Goal: Task Accomplishment & Management: Complete application form

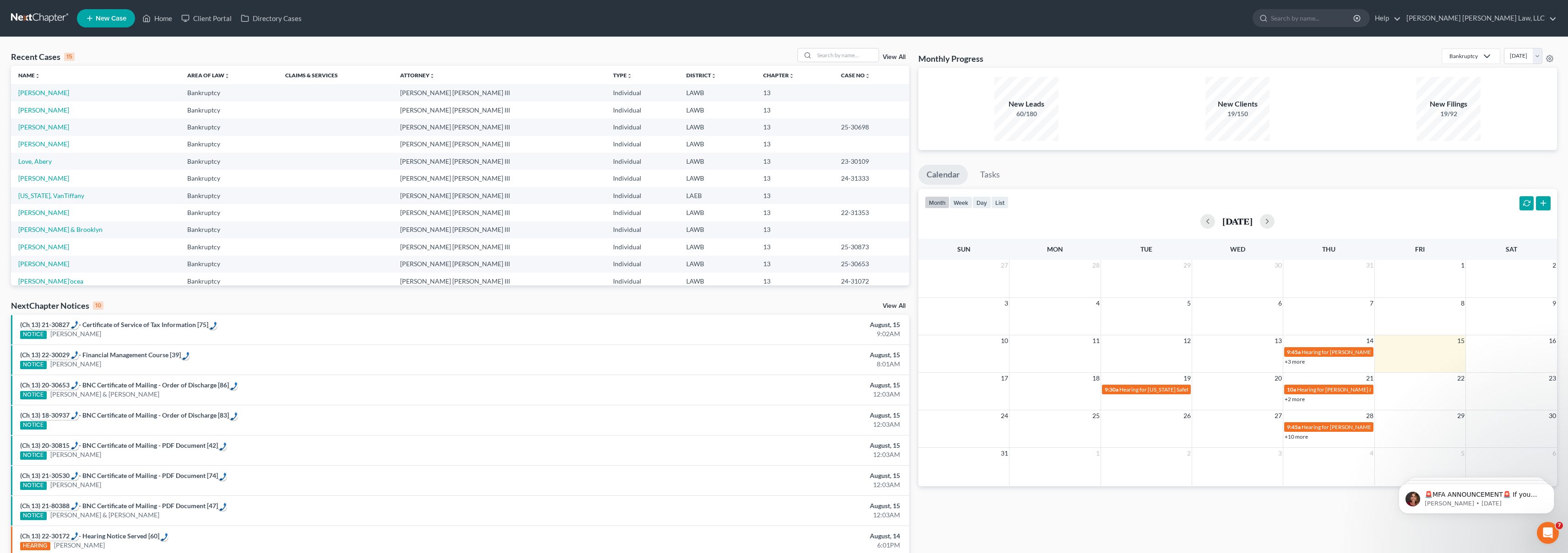
click at [51, 14] on link at bounding box center [40, 18] width 59 height 16
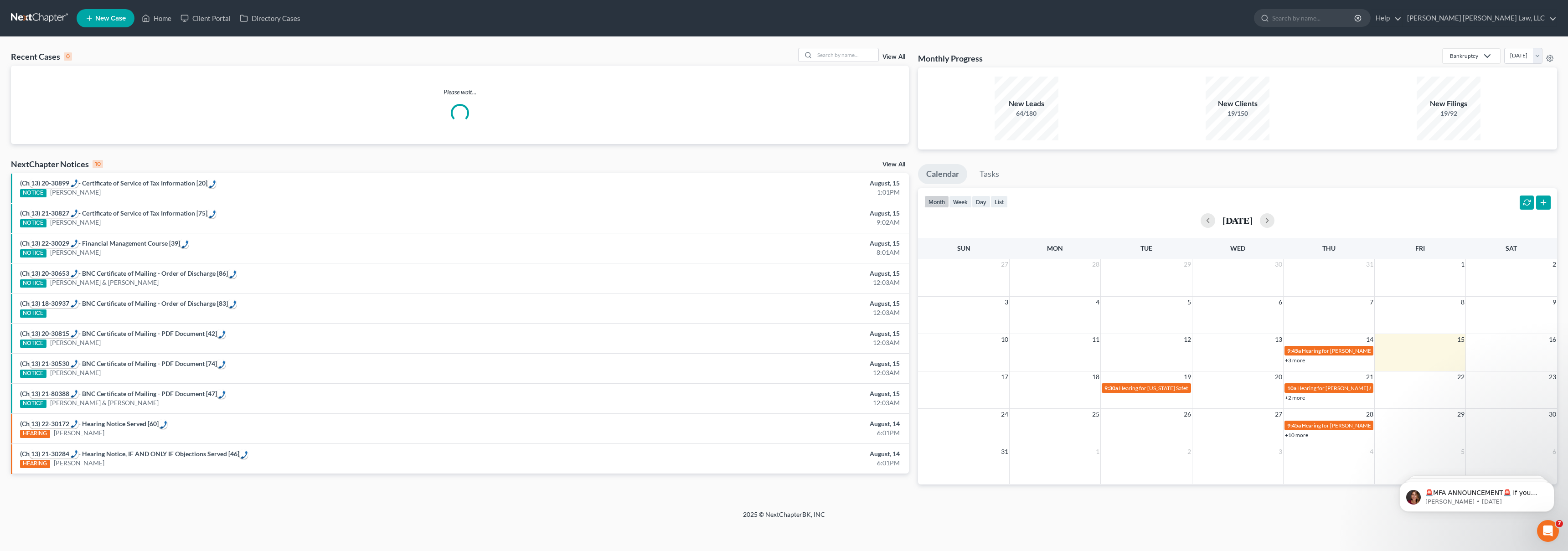
click at [94, 20] on link "New Case" at bounding box center [105, 18] width 58 height 18
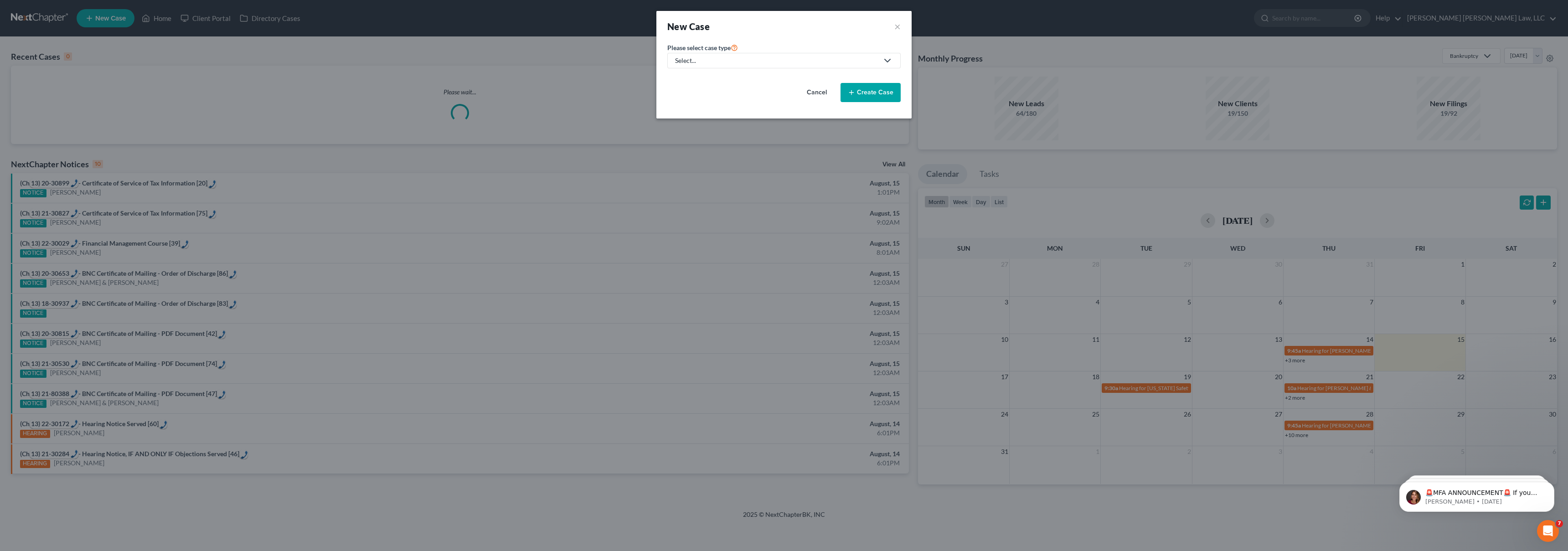
click at [736, 63] on div "Select..." at bounding box center [777, 60] width 203 height 9
click at [723, 80] on div "Bankruptcy" at bounding box center [716, 79] width 81 height 9
select select "36"
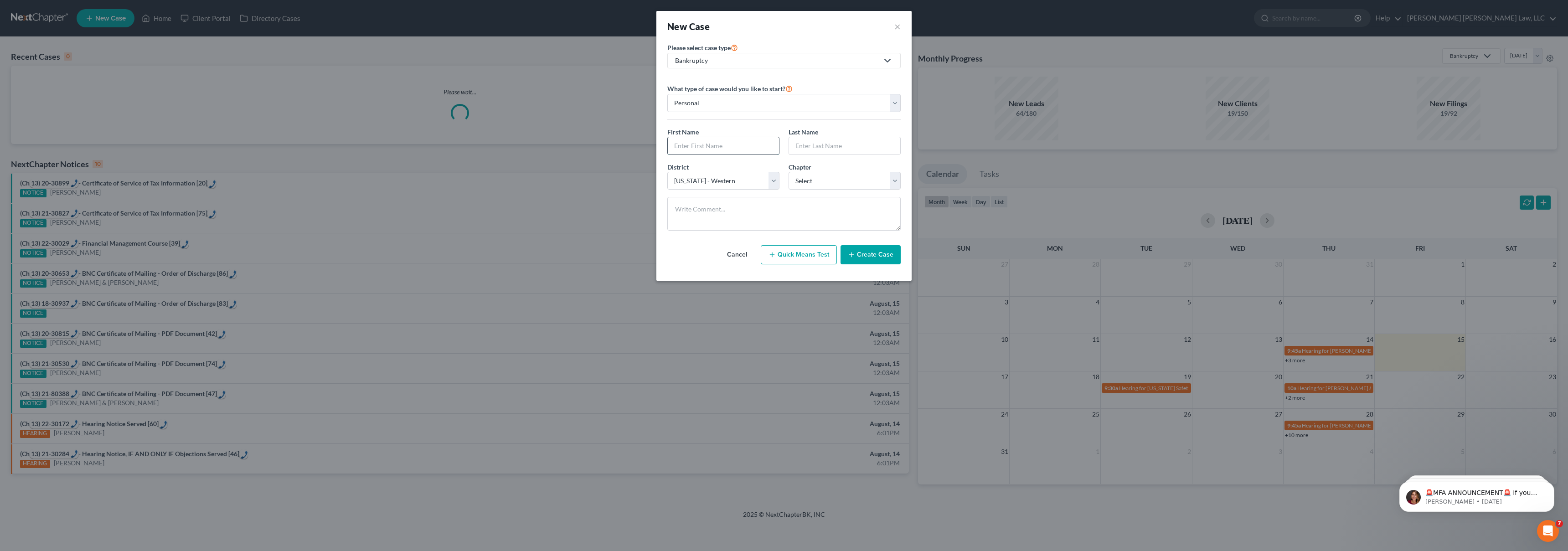
click at [704, 146] on input "text" at bounding box center [723, 146] width 111 height 17
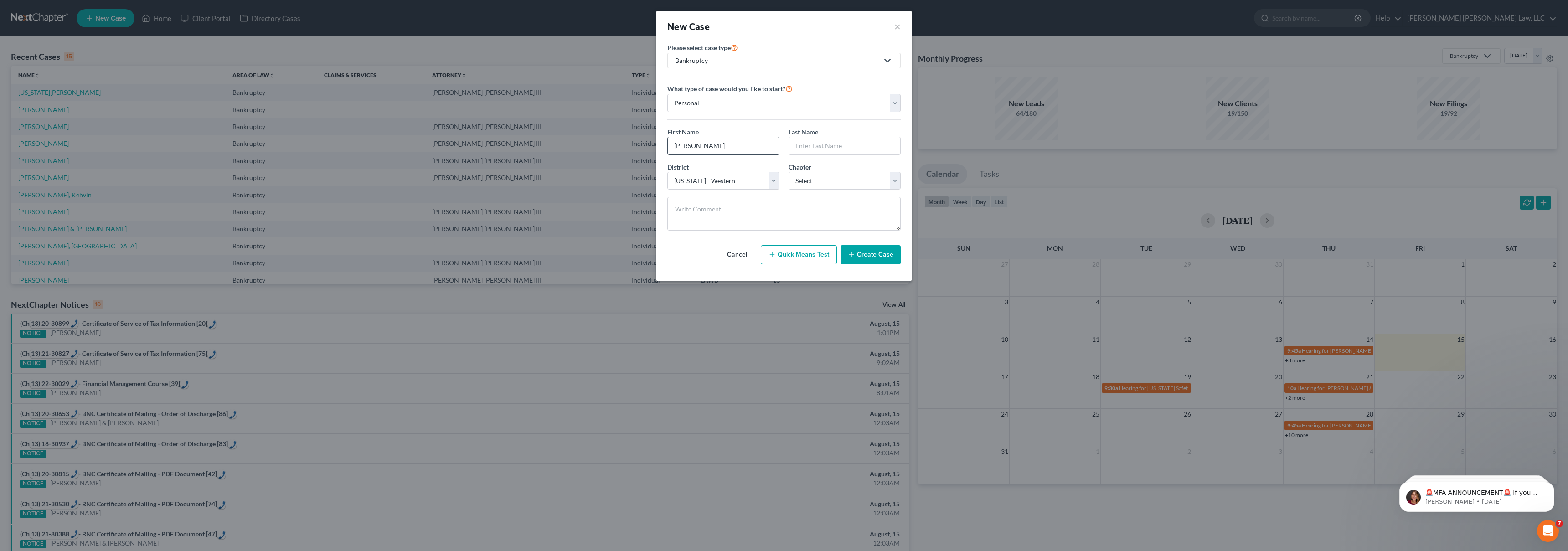
type input "Johnny"
type input "Jackson"
select select "3"
click at [877, 252] on button "Create Case" at bounding box center [870, 254] width 60 height 19
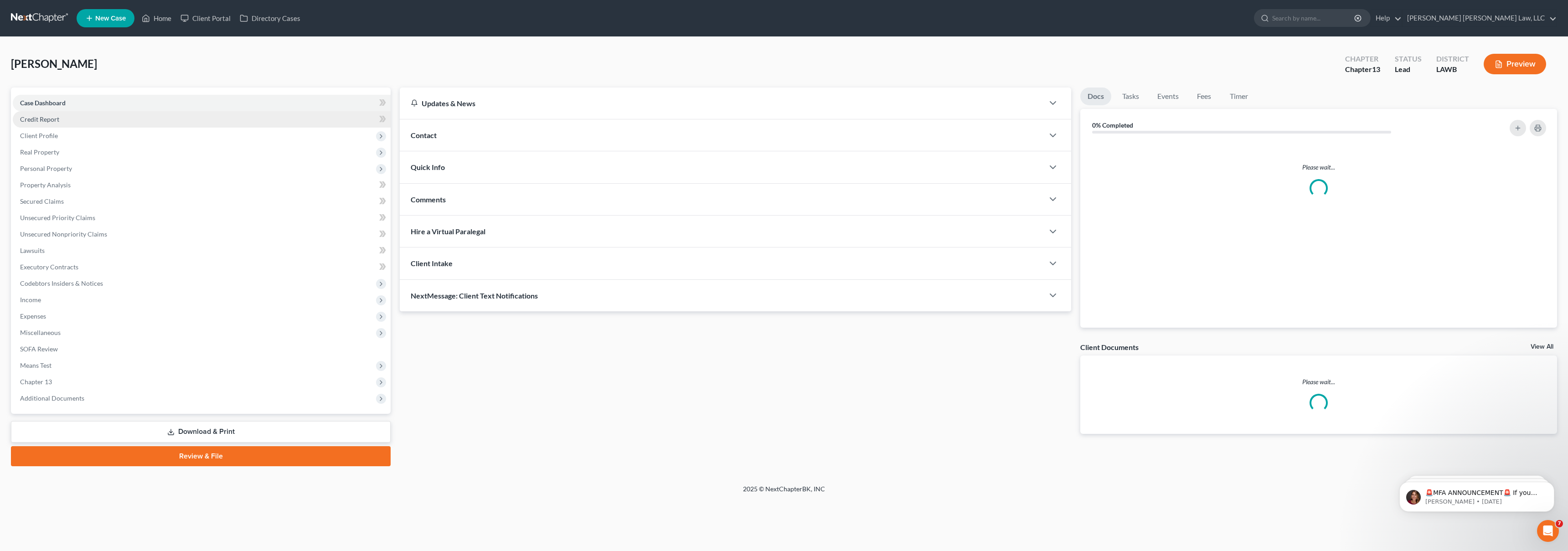
click at [71, 116] on link "Credit Report" at bounding box center [201, 119] width 378 height 16
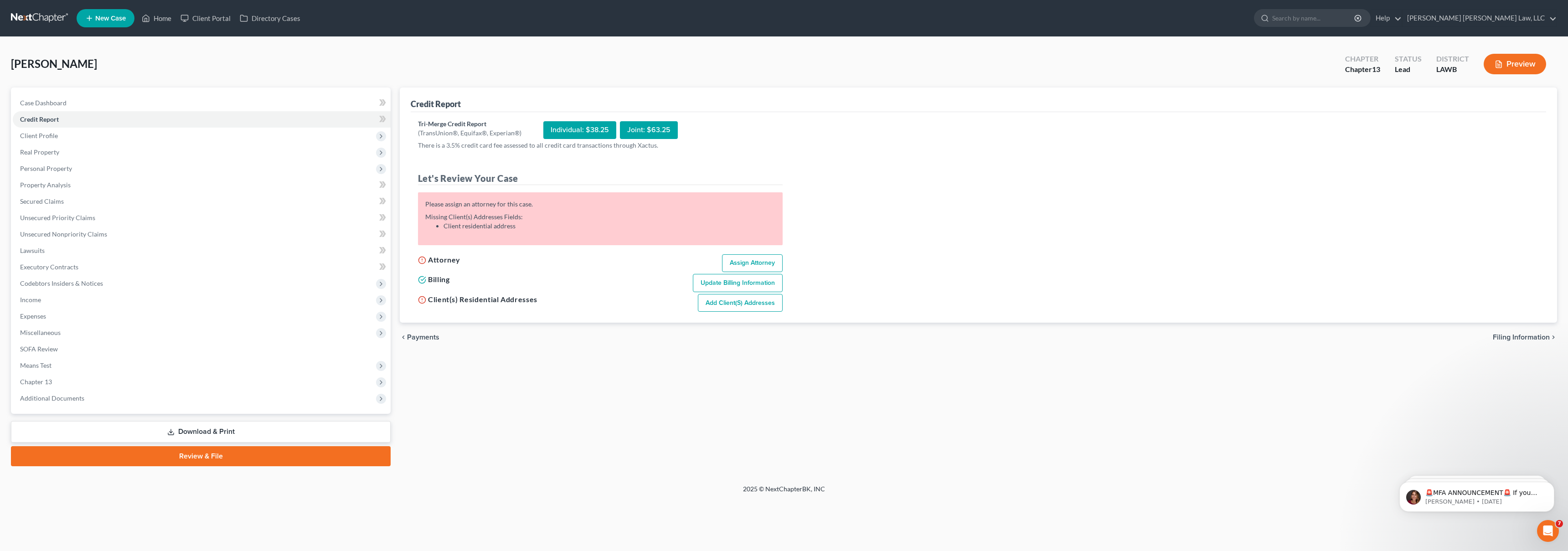
click at [766, 262] on link "Assign Attorney" at bounding box center [752, 264] width 61 height 18
select select "1"
select select "0"
select select "3"
select select "36"
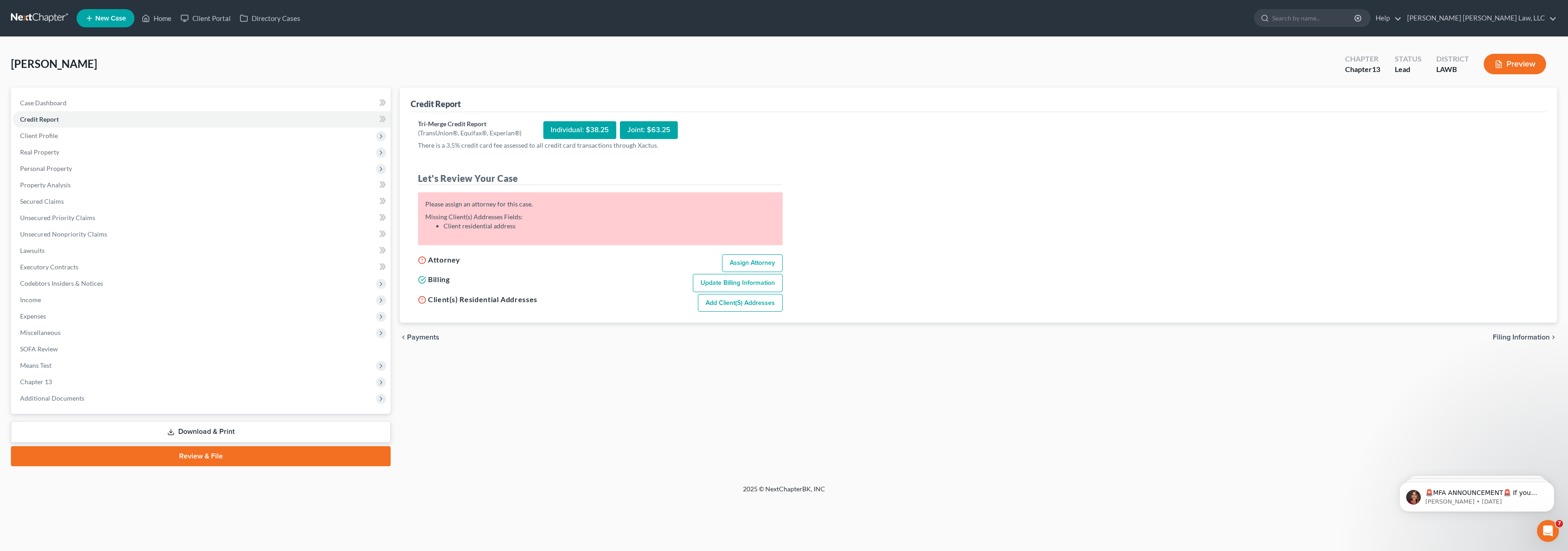
select select "19"
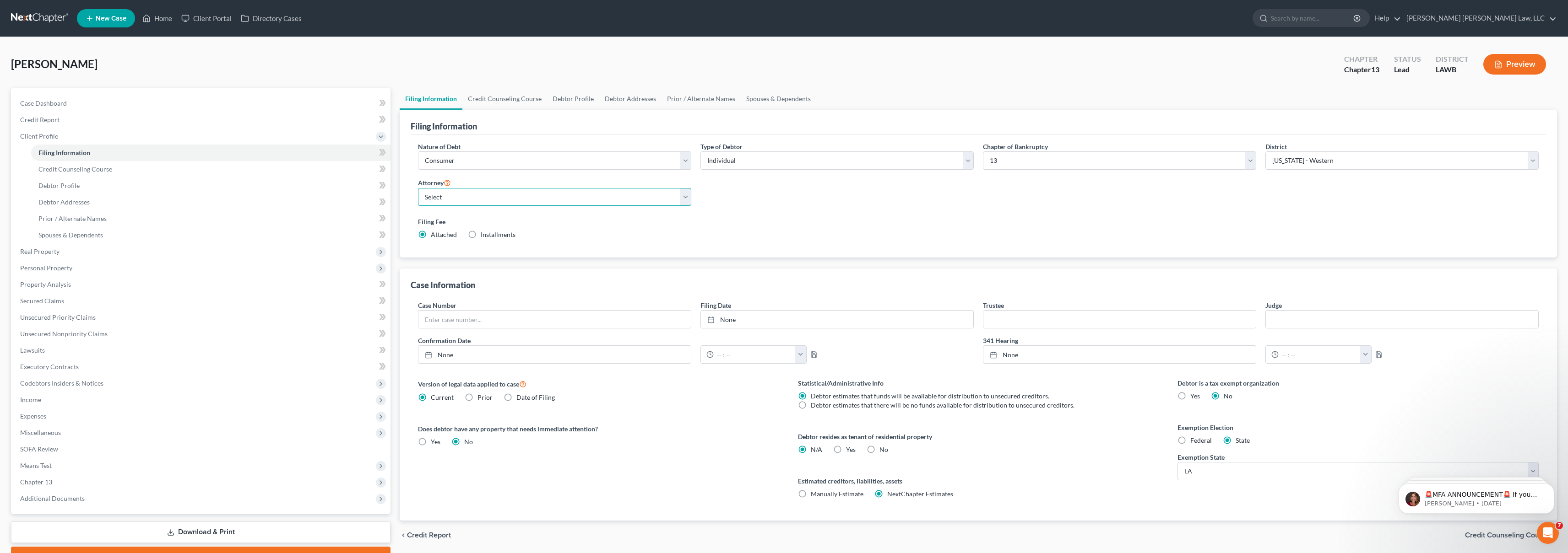
click at [496, 196] on select "Select E. Orum Young III - LAWB E. Orum Young III - LAMB E. Orum Young III - LA…" at bounding box center [554, 197] width 273 height 18
select select "0"
click at [51, 117] on span "Credit Report" at bounding box center [40, 119] width 39 height 8
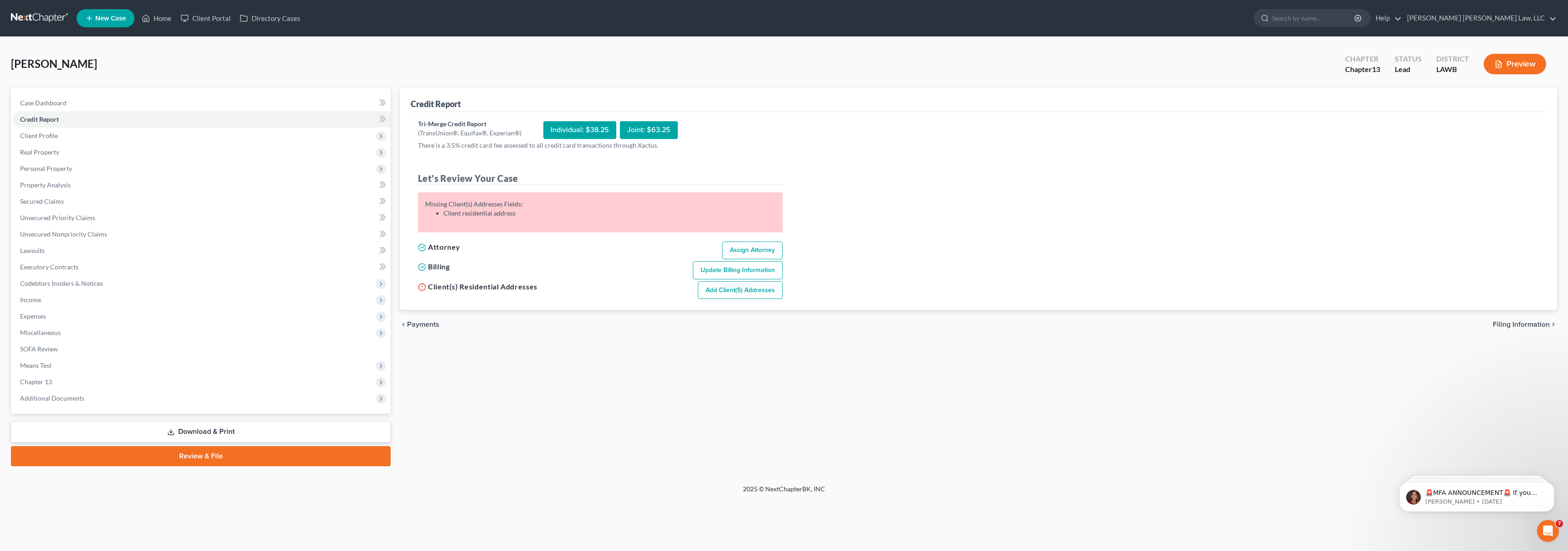
click at [732, 293] on link "Add Client(s) Addresses" at bounding box center [740, 290] width 85 height 18
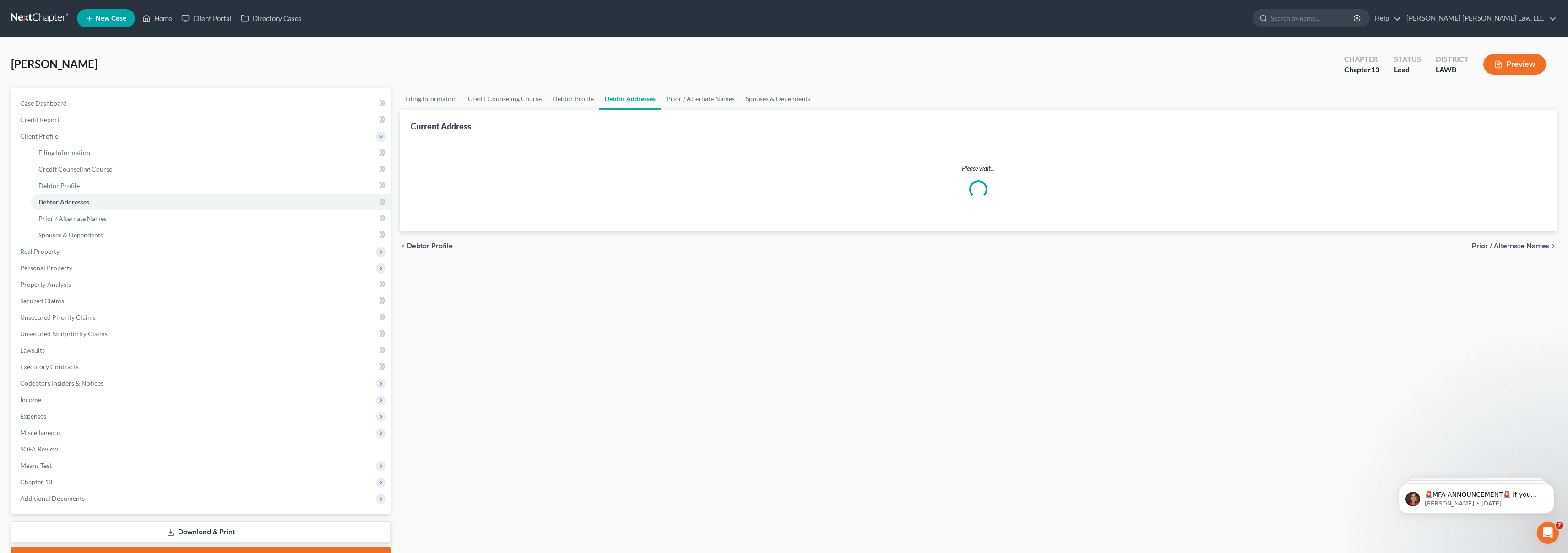
select select "0"
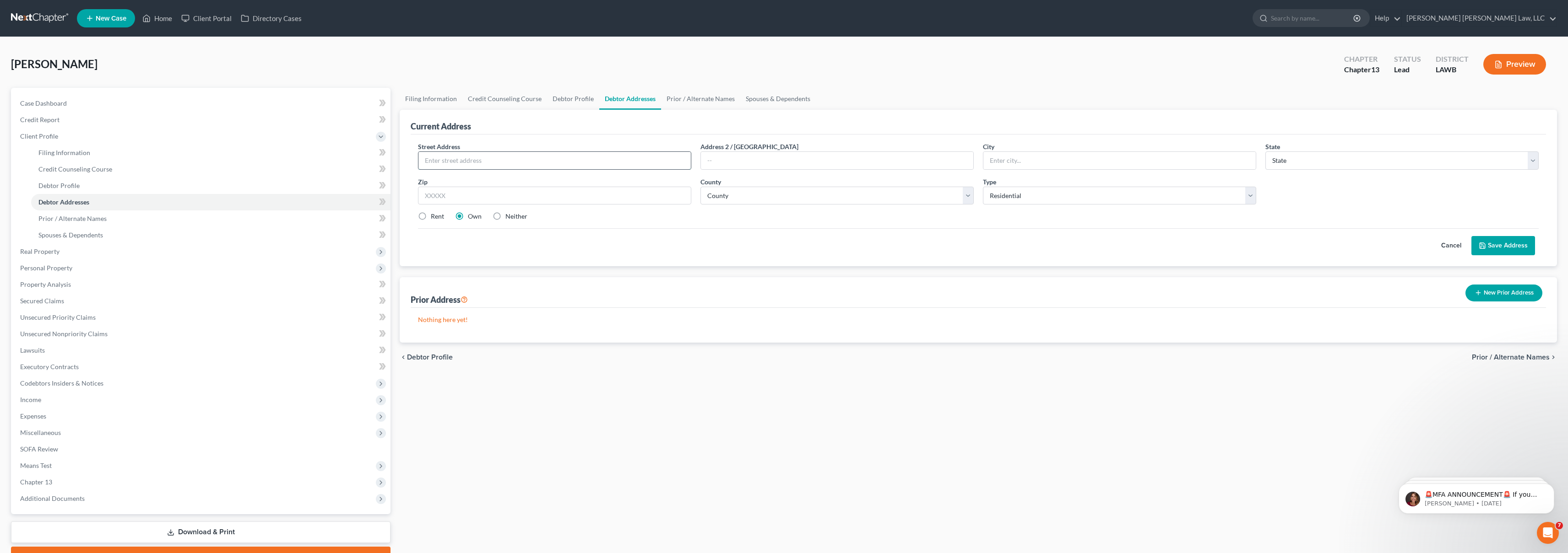
click at [451, 167] on input "text" at bounding box center [554, 161] width 273 height 17
type input "1601 Saint Louis Avenue"
type input "M"
type input "Lake Providence"
select select "19"
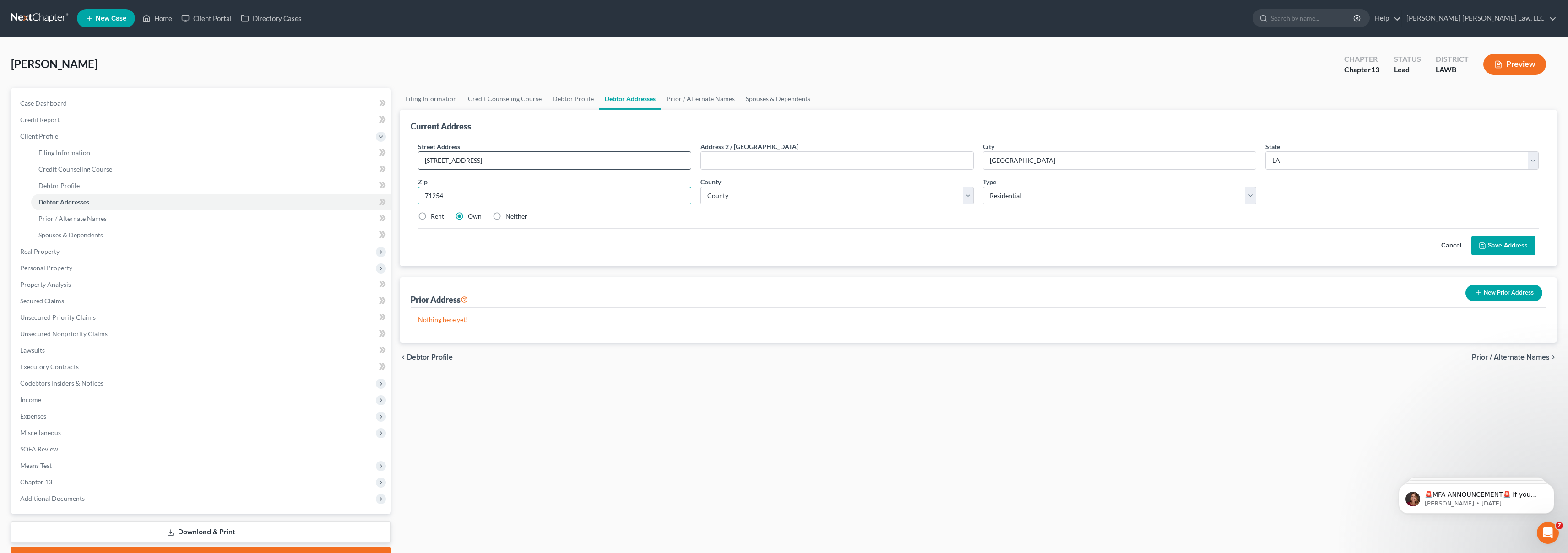
type input "71254"
select select "17"
click at [431, 214] on label "Rent" at bounding box center [438, 216] width 13 height 9
click at [435, 214] on input "Rent" at bounding box center [438, 215] width 6 height 6
radio input "true"
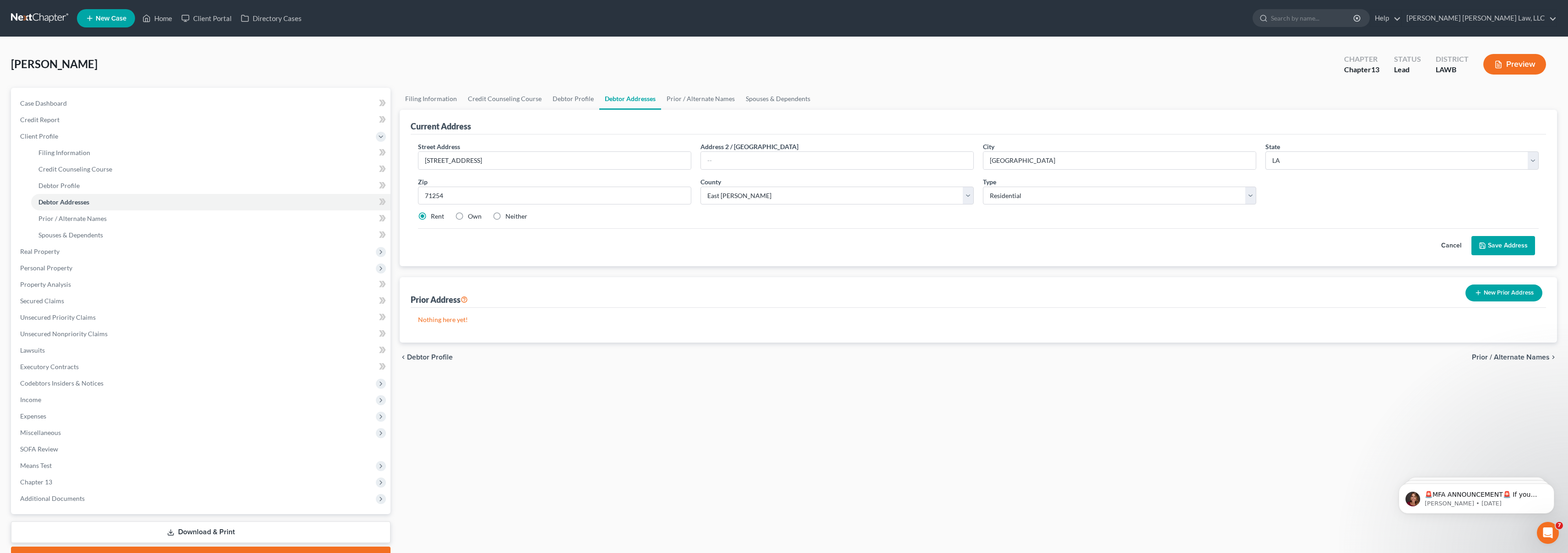
click at [1514, 249] on button "Save Address" at bounding box center [1503, 245] width 64 height 19
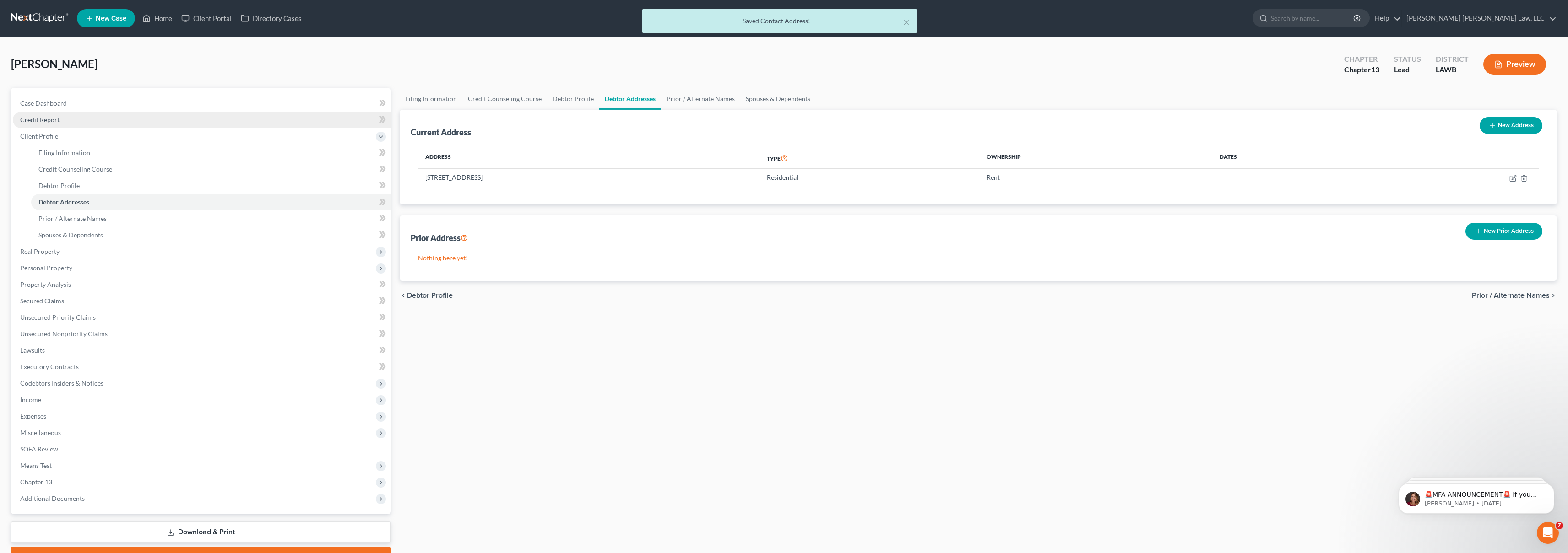
click at [133, 123] on link "Credit Report" at bounding box center [202, 120] width 378 height 16
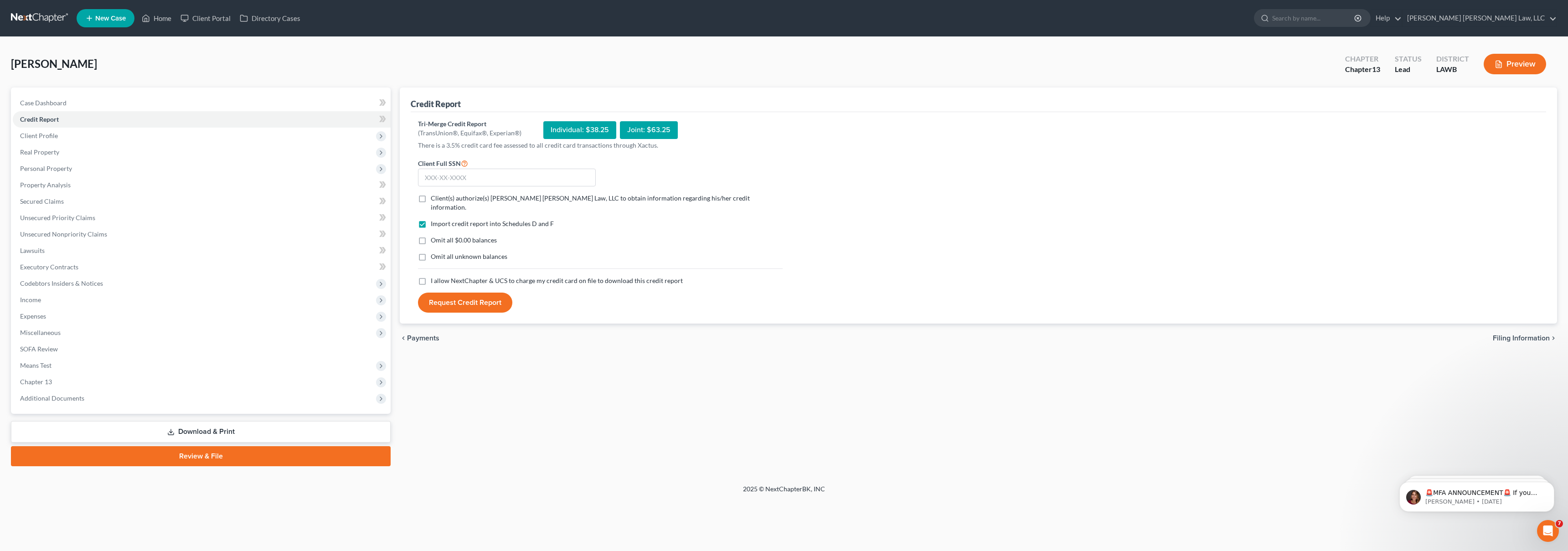
click at [431, 276] on label "I allow NextChapter & UCS to charge my credit card on file to download this cre…" at bounding box center [557, 281] width 252 height 9
click at [435, 276] on input "I allow NextChapter & UCS to charge my credit card on file to download this cre…" at bounding box center [438, 279] width 6 height 6
checkbox input "true"
click at [431, 252] on label "Omit all unknown balances" at bounding box center [469, 256] width 77 height 9
click at [435, 252] on input "Omit all unknown balances" at bounding box center [438, 255] width 6 height 6
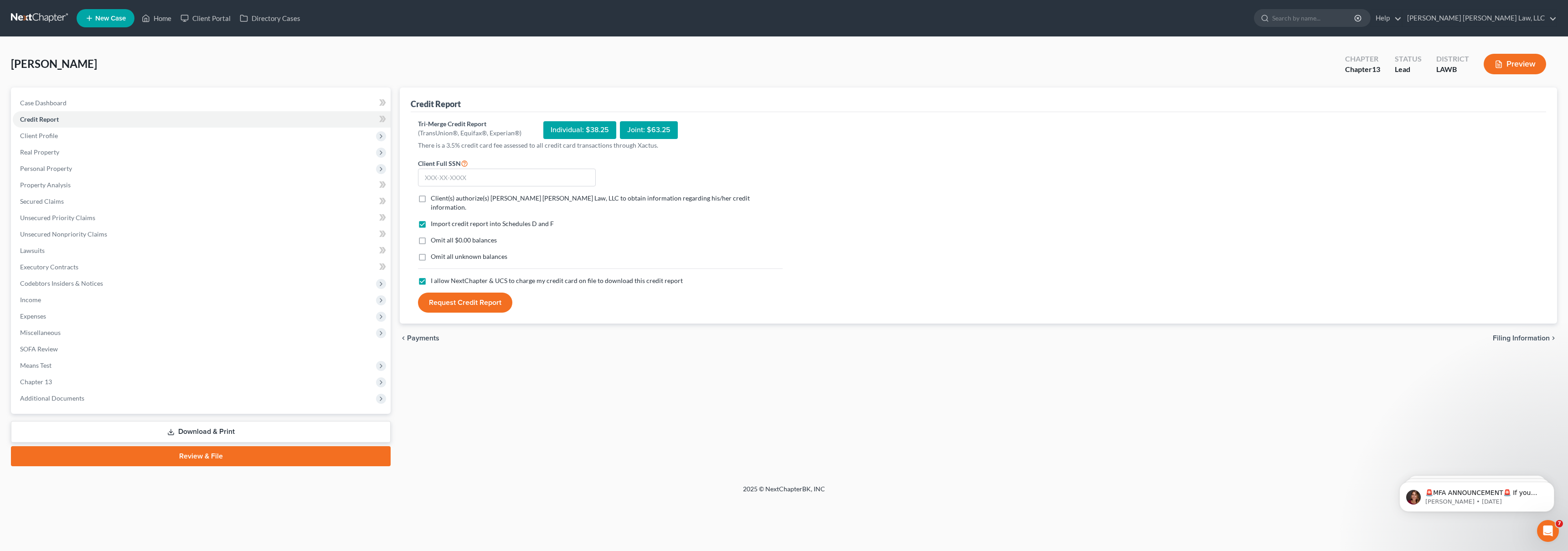
checkbox input "true"
click at [431, 236] on label "Omit all $0.00 balances" at bounding box center [464, 240] width 66 height 9
click at [435, 236] on input "Omit all $0.00 balances" at bounding box center [438, 239] width 6 height 6
checkbox input "true"
click at [431, 202] on label "Client(s) authorize(s) E. Orum Young Law, LLC to obtain information regarding h…" at bounding box center [607, 203] width 352 height 18
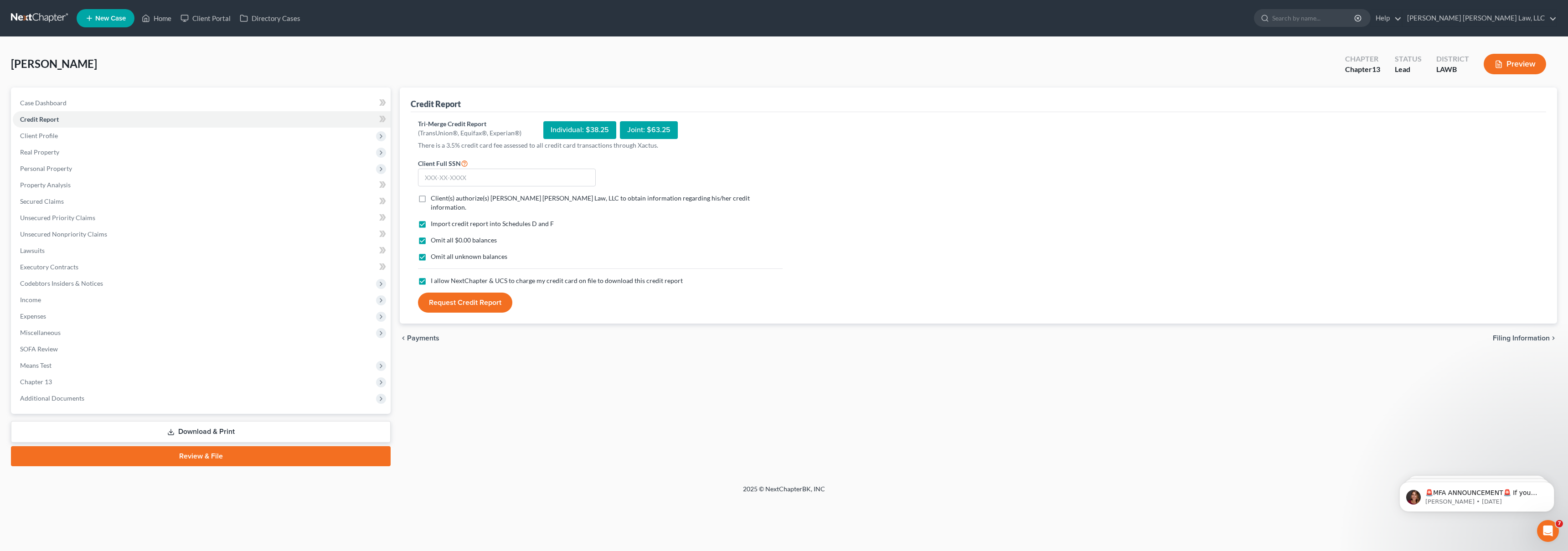
click at [435, 200] on input "Client(s) authorize(s) E. Orum Young Law, LLC to obtain information regarding h…" at bounding box center [438, 197] width 6 height 6
checkbox input "true"
click at [446, 179] on input "text" at bounding box center [507, 178] width 178 height 18
type input "664-03-1906"
click at [472, 293] on button "Request Credit Report" at bounding box center [465, 303] width 94 height 20
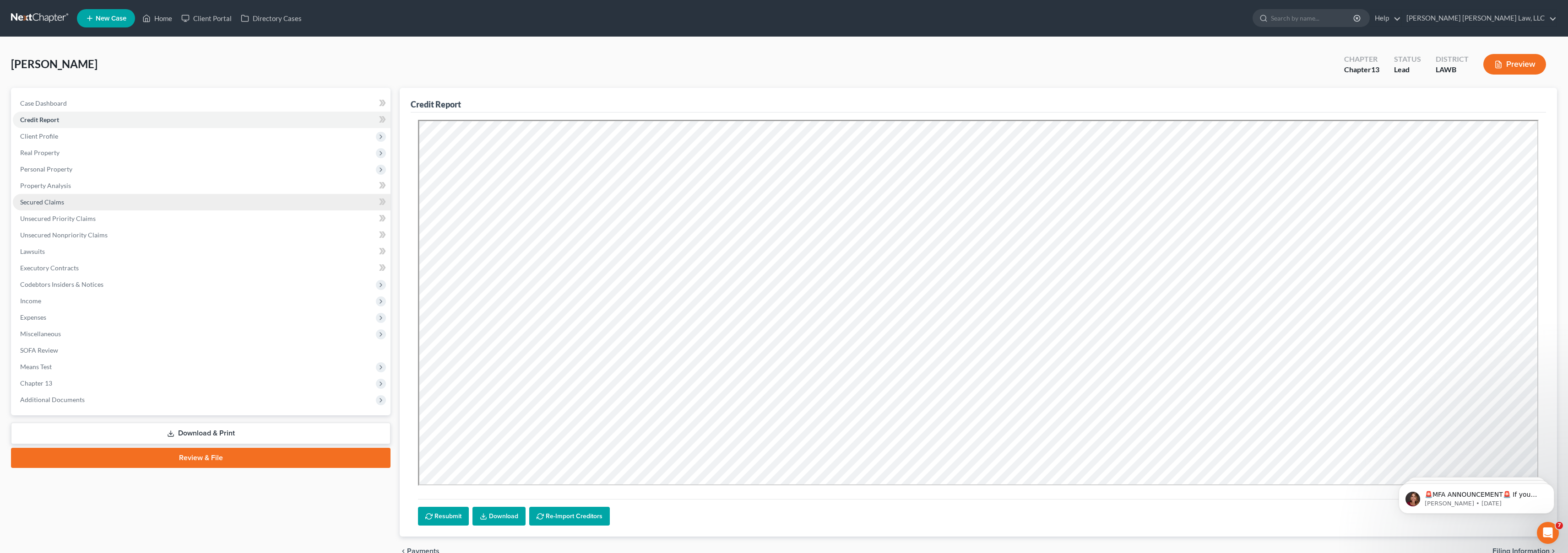
click at [134, 206] on link "Secured Claims" at bounding box center [202, 202] width 378 height 16
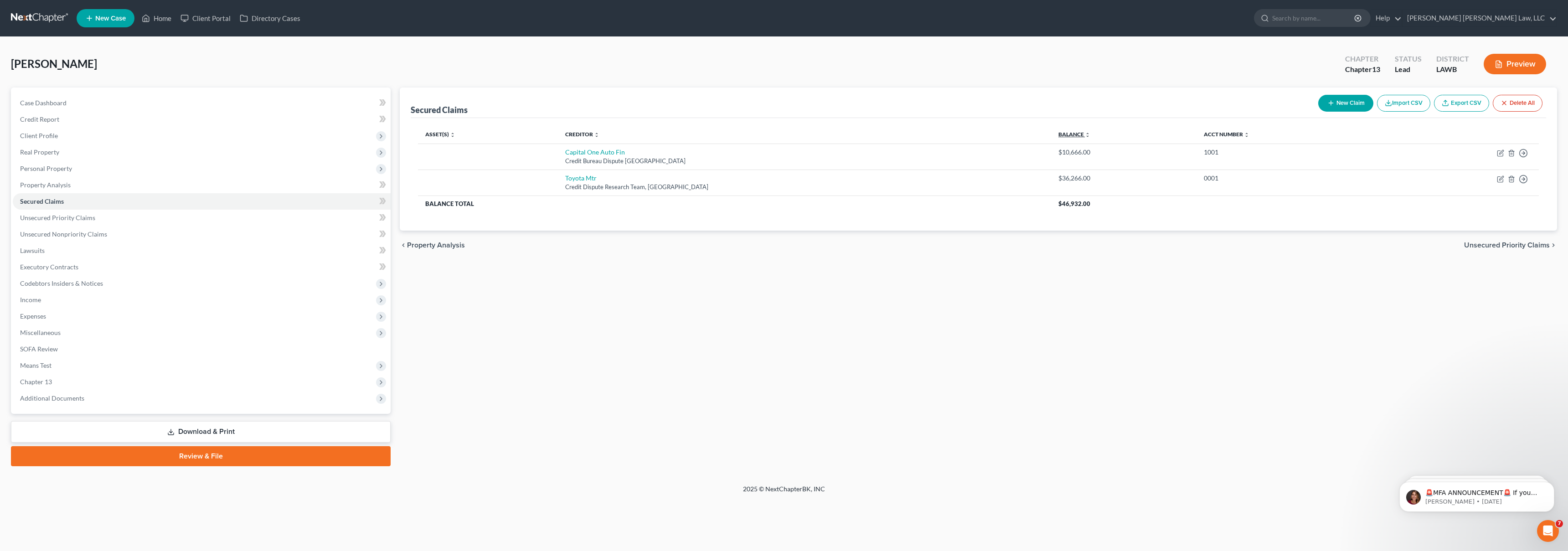
click at [1059, 137] on link "Balance expand_more expand_less unfold_more" at bounding box center [1074, 134] width 32 height 7
click at [1059, 136] on link "Balance expand_more expand_less unfold_more" at bounding box center [1074, 134] width 32 height 7
click at [1059, 136] on link "Balance expand_more expand_less unfold_more" at bounding box center [1074, 134] width 31 height 7
click at [69, 116] on link "Credit Report" at bounding box center [201, 119] width 378 height 16
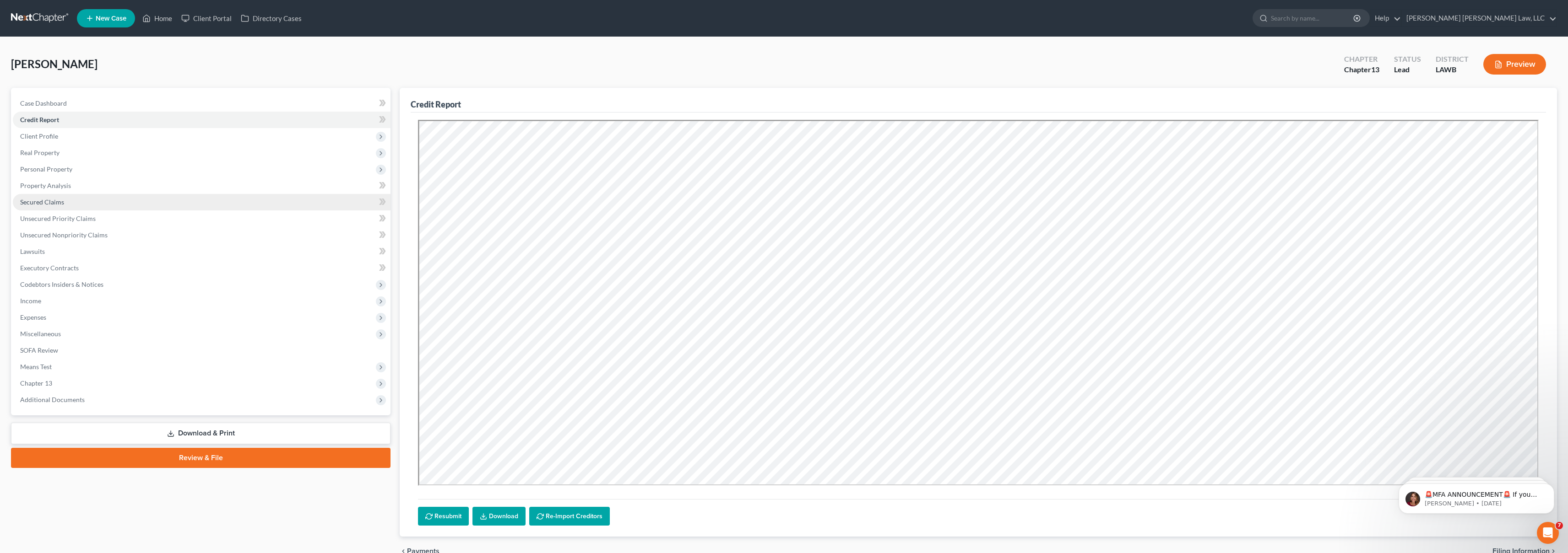
click at [128, 204] on link "Secured Claims" at bounding box center [202, 202] width 378 height 16
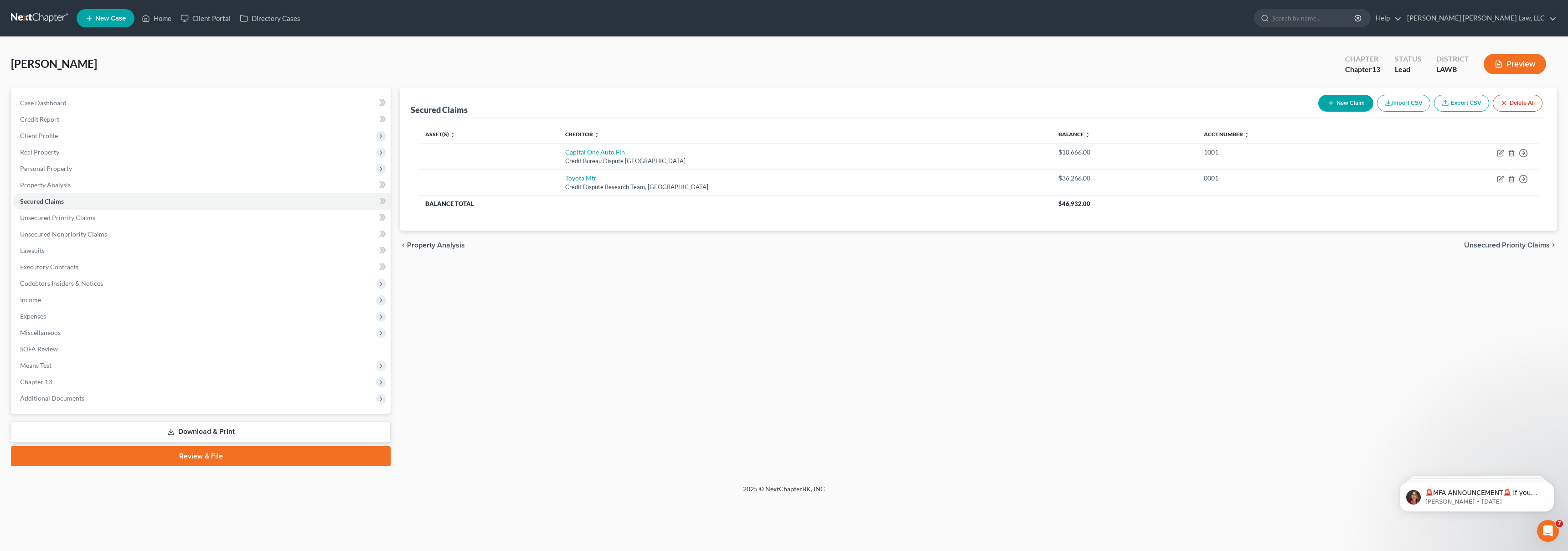
click at [1059, 133] on link "Balance expand_more expand_less unfold_more" at bounding box center [1074, 134] width 32 height 7
click at [68, 216] on span "Unsecured Priority Claims" at bounding box center [58, 217] width 75 height 8
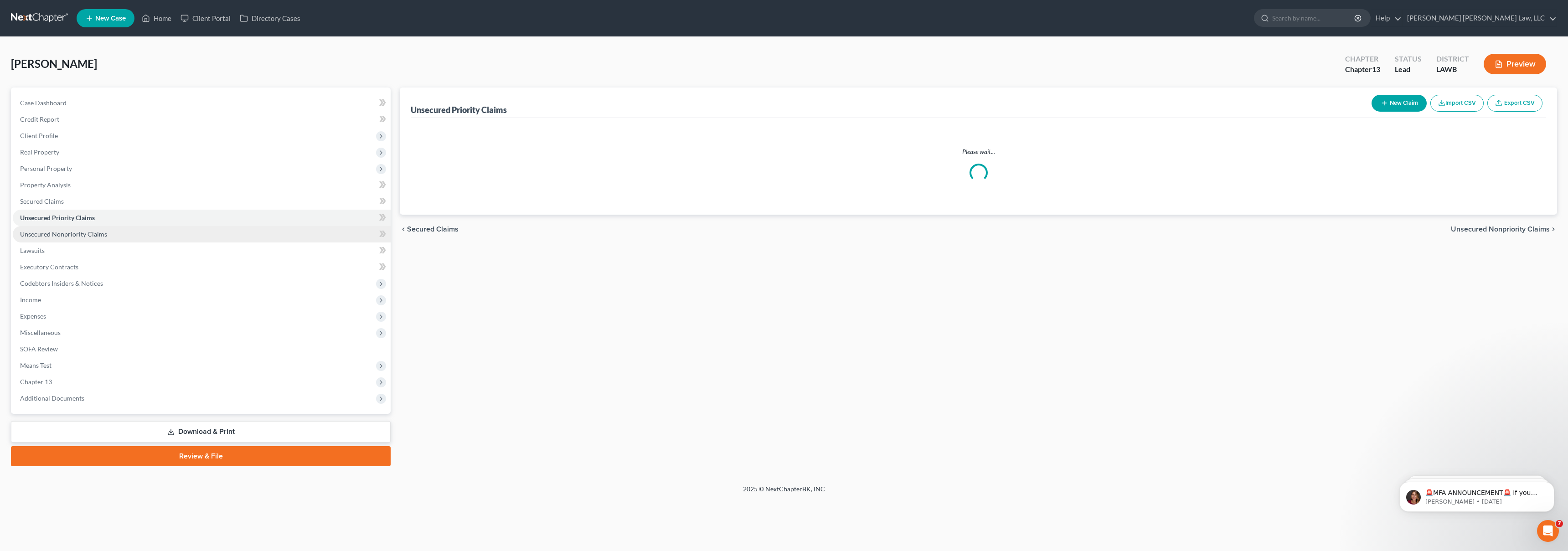
click at [82, 234] on span "Unsecured Nonpriority Claims" at bounding box center [63, 234] width 87 height 8
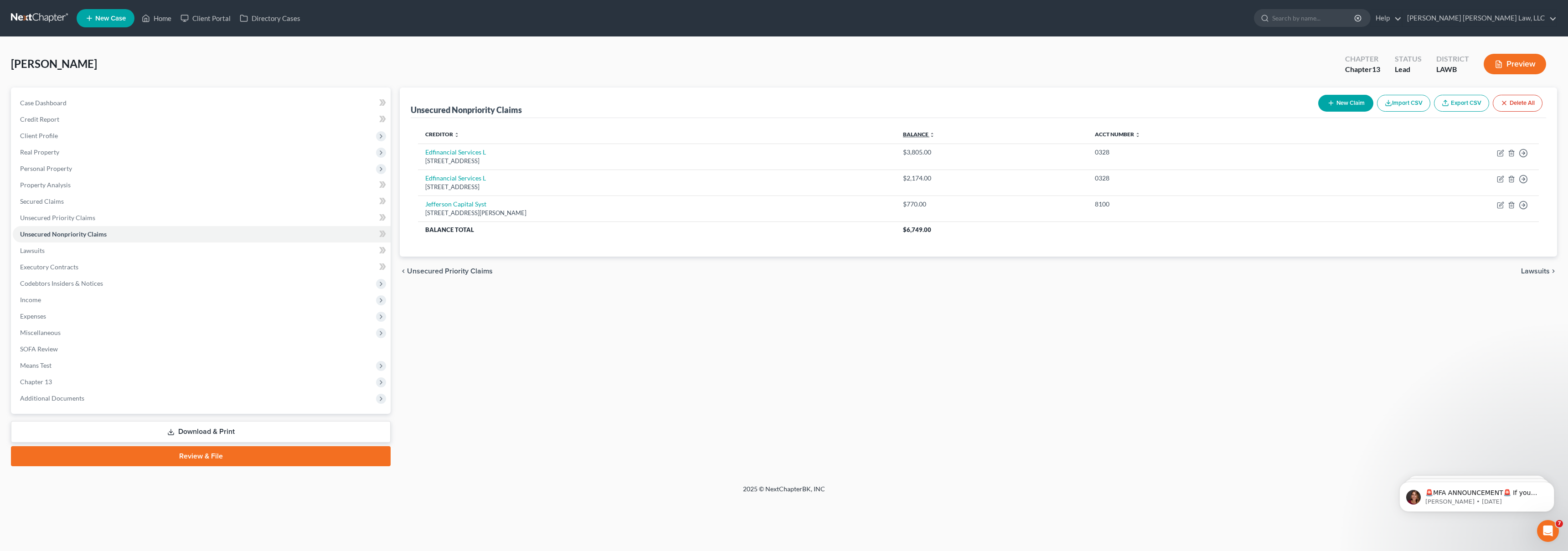
click at [935, 133] on link "Balance expand_more expand_less unfold_more" at bounding box center [919, 134] width 32 height 7
click at [937, 133] on link "Balance expand_more expand_less unfold_more" at bounding box center [922, 134] width 31 height 7
click at [213, 121] on link "Credit Report" at bounding box center [201, 119] width 378 height 16
